Goal: Information Seeking & Learning: Check status

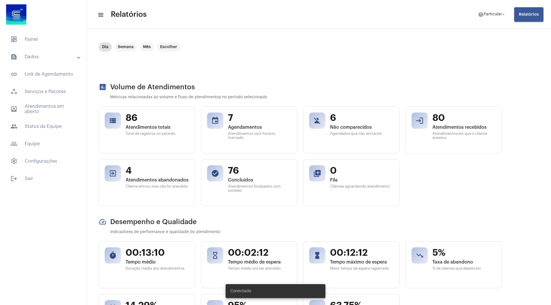
scroll to position [45, 0]
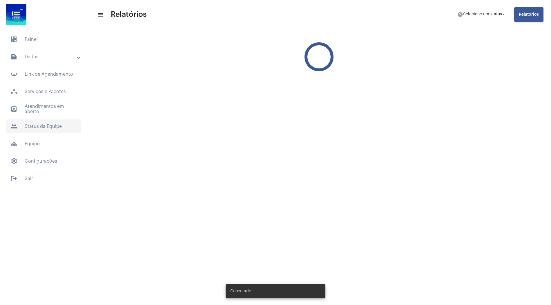
click at [36, 120] on span "people Status da Equipe" at bounding box center [43, 127] width 75 height 14
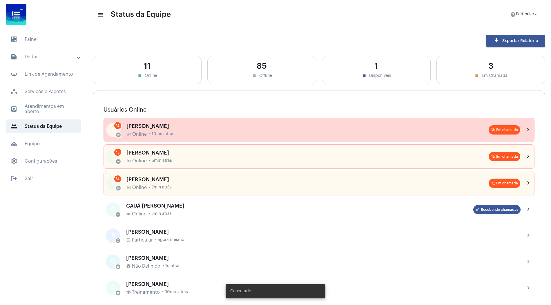
click at [181, 136] on div "online_prediction Online • 10min atrás" at bounding box center [307, 134] width 362 height 5
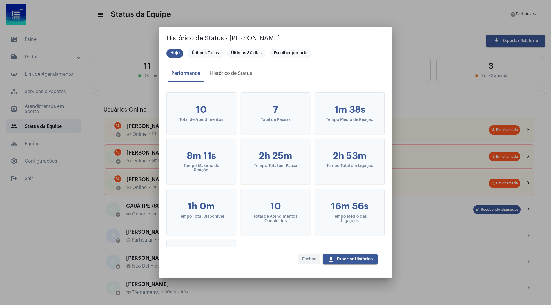
click at [313, 256] on button "Fechar" at bounding box center [309, 259] width 23 height 10
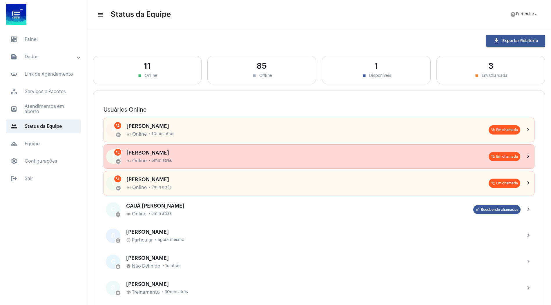
click at [243, 153] on div "[PERSON_NAME]" at bounding box center [307, 153] width 362 height 6
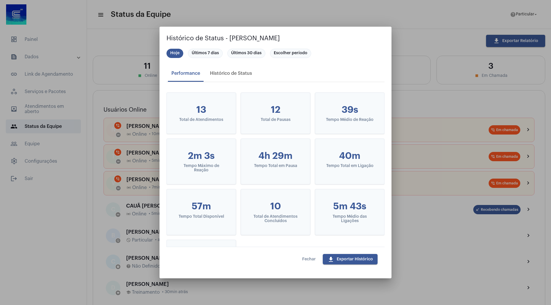
click at [304, 261] on span "Fechar" at bounding box center [309, 259] width 14 height 4
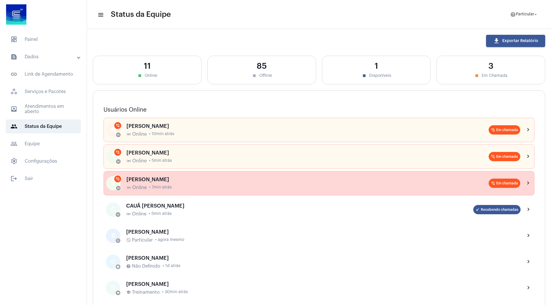
click at [271, 182] on div "VITÓRIA MARIA BARBOSA DA CRUZ online_prediction Online • 7min atrás" at bounding box center [307, 184] width 362 height 14
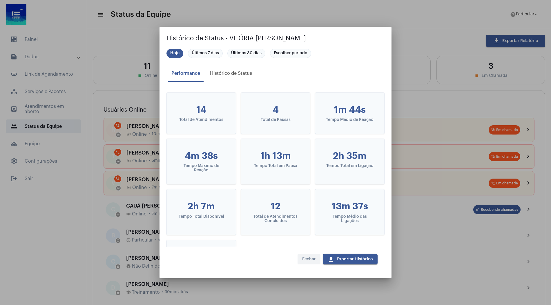
click at [310, 263] on button "Fechar" at bounding box center [309, 259] width 23 height 10
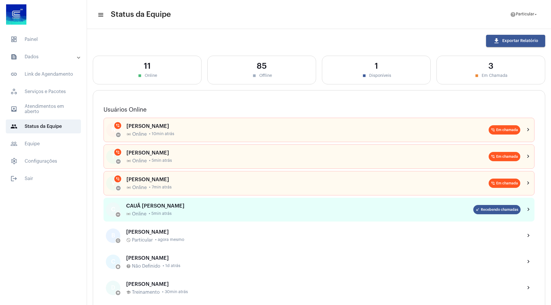
click at [251, 205] on div "CAUÃ [PERSON_NAME]" at bounding box center [299, 206] width 347 height 6
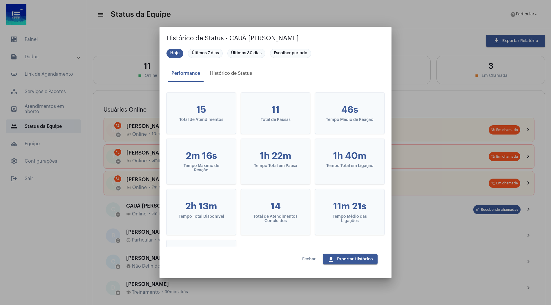
click at [310, 262] on button "Fechar" at bounding box center [309, 259] width 23 height 10
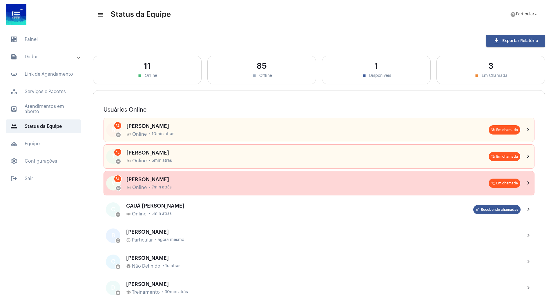
click at [246, 180] on div "[PERSON_NAME]" at bounding box center [307, 180] width 362 height 6
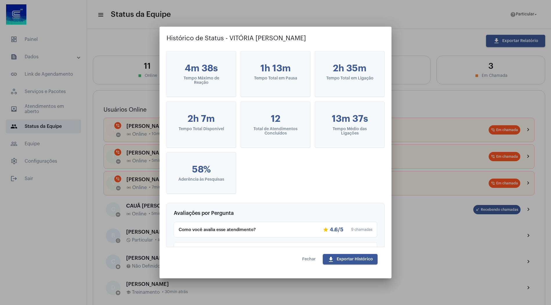
scroll to position [87, 0]
click at [307, 258] on span "Fechar" at bounding box center [309, 259] width 14 height 4
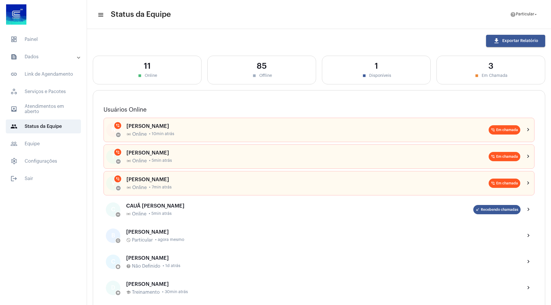
click at [53, 58] on mat-panel-title "text_snippet_outlined Dados" at bounding box center [43, 56] width 67 height 7
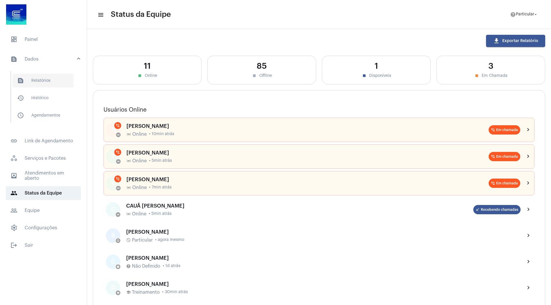
click at [52, 79] on span "text_snippet_outlined Relatórios" at bounding box center [42, 81] width 61 height 14
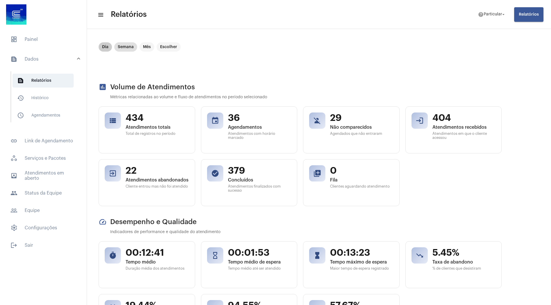
click at [106, 48] on mat-chip "Dia" at bounding box center [105, 46] width 13 height 9
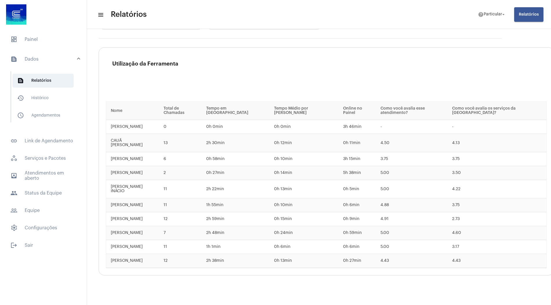
scroll to position [936, 0]
click at [50, 195] on span "people Status da Equipe" at bounding box center [43, 193] width 75 height 14
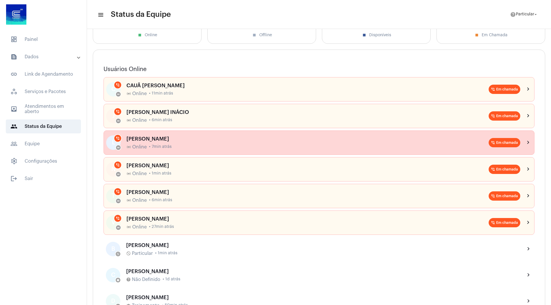
click at [179, 141] on div "LAISA MARQUES online_prediction Online • 7min atrás" at bounding box center [307, 143] width 362 height 14
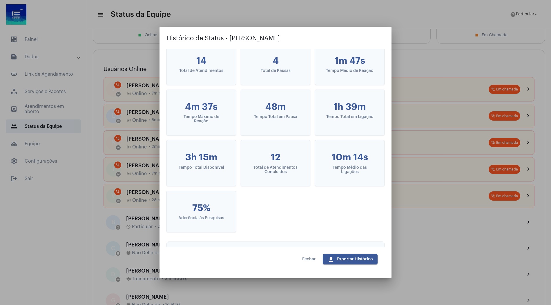
scroll to position [0, 0]
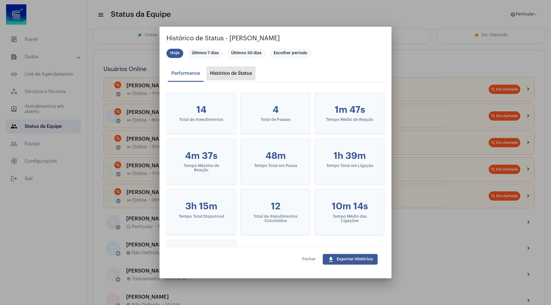
click at [235, 75] on div "Histórico de Status" at bounding box center [231, 73] width 42 height 5
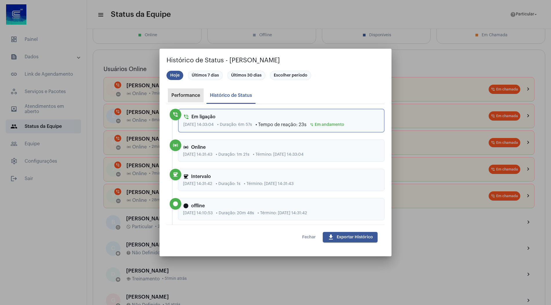
click at [187, 98] on div "Performance" at bounding box center [186, 95] width 36 height 14
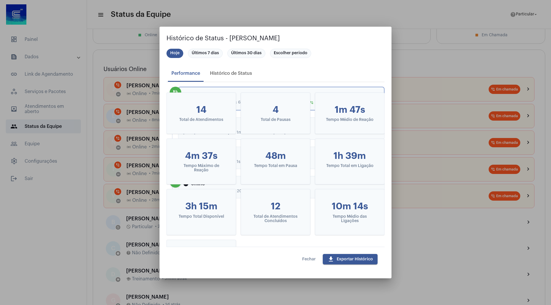
scroll to position [5, 0]
